Goal: Check status: Check status

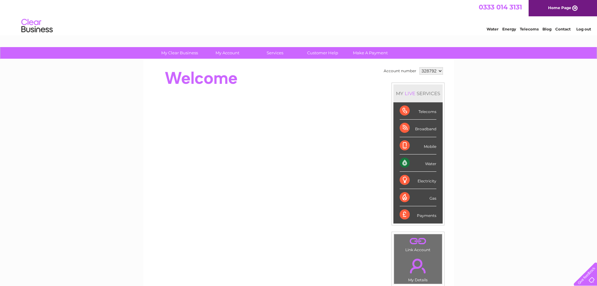
click at [440, 71] on select "328792" at bounding box center [431, 71] width 24 height 8
click at [419, 67] on select "328792" at bounding box center [431, 71] width 24 height 8
